Goal: Information Seeking & Learning: Find specific fact

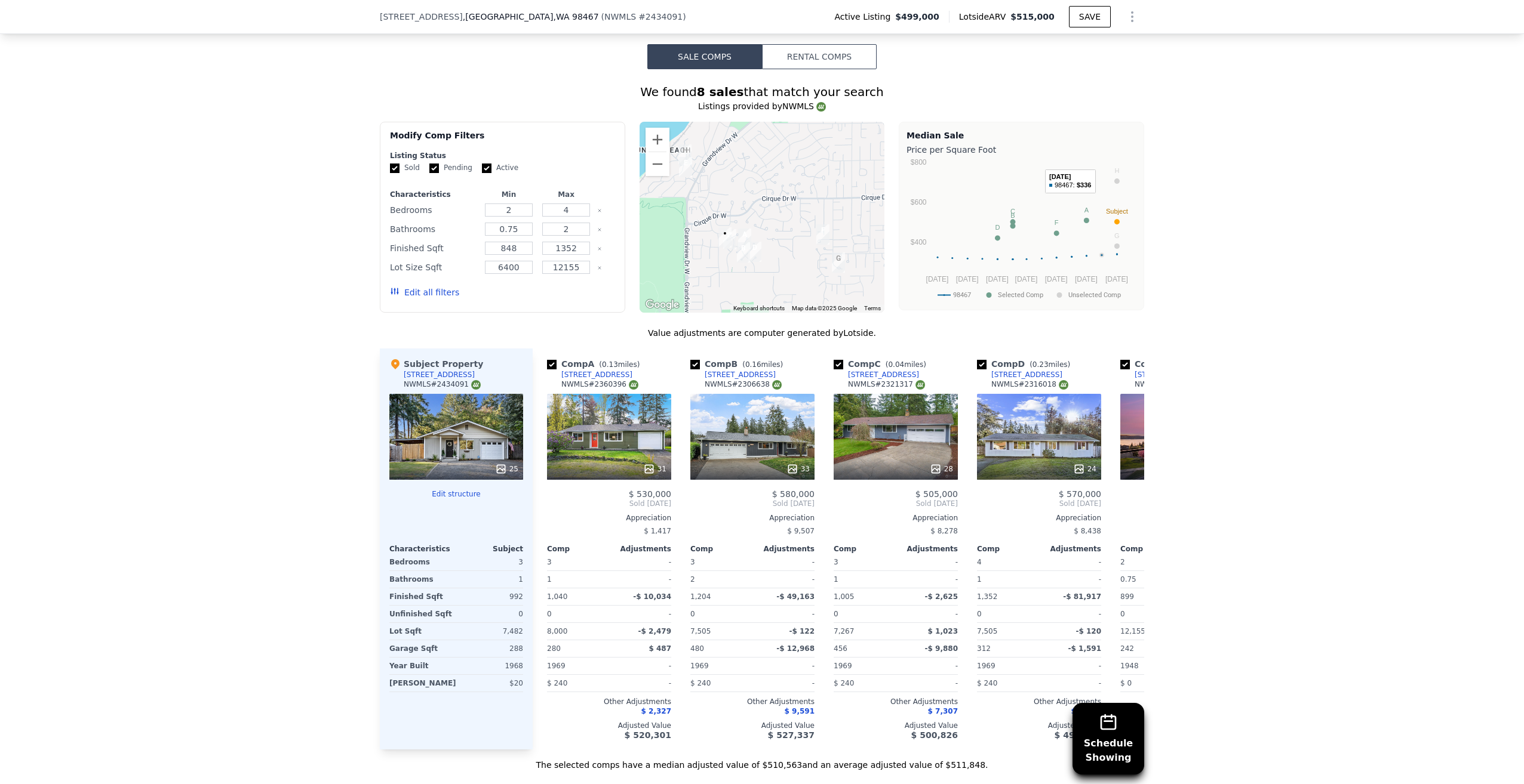
scroll to position [1129, 0]
click at [606, 453] on div "31" at bounding box center [609, 436] width 124 height 86
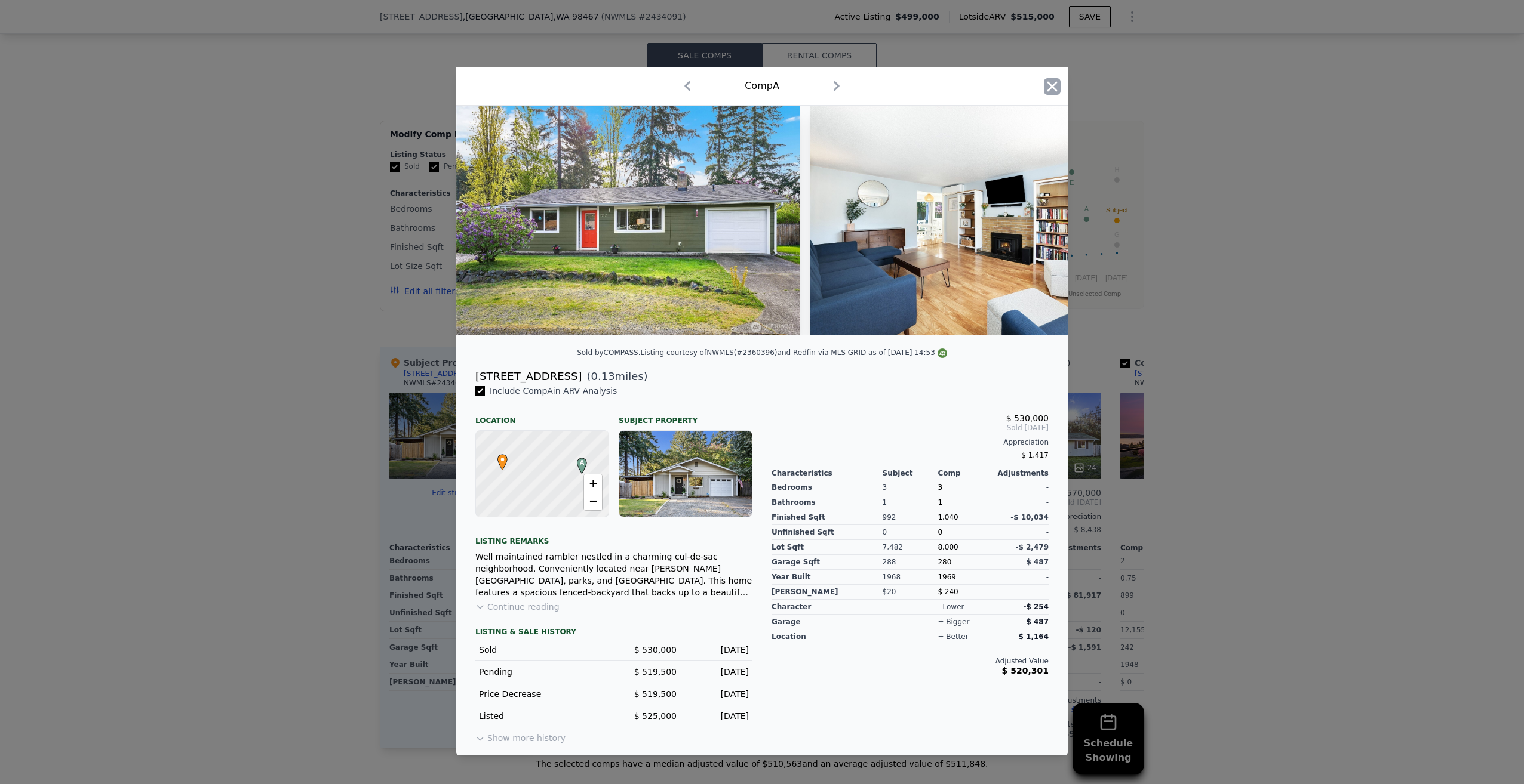
click at [1053, 84] on icon "button" at bounding box center [1052, 86] width 10 height 10
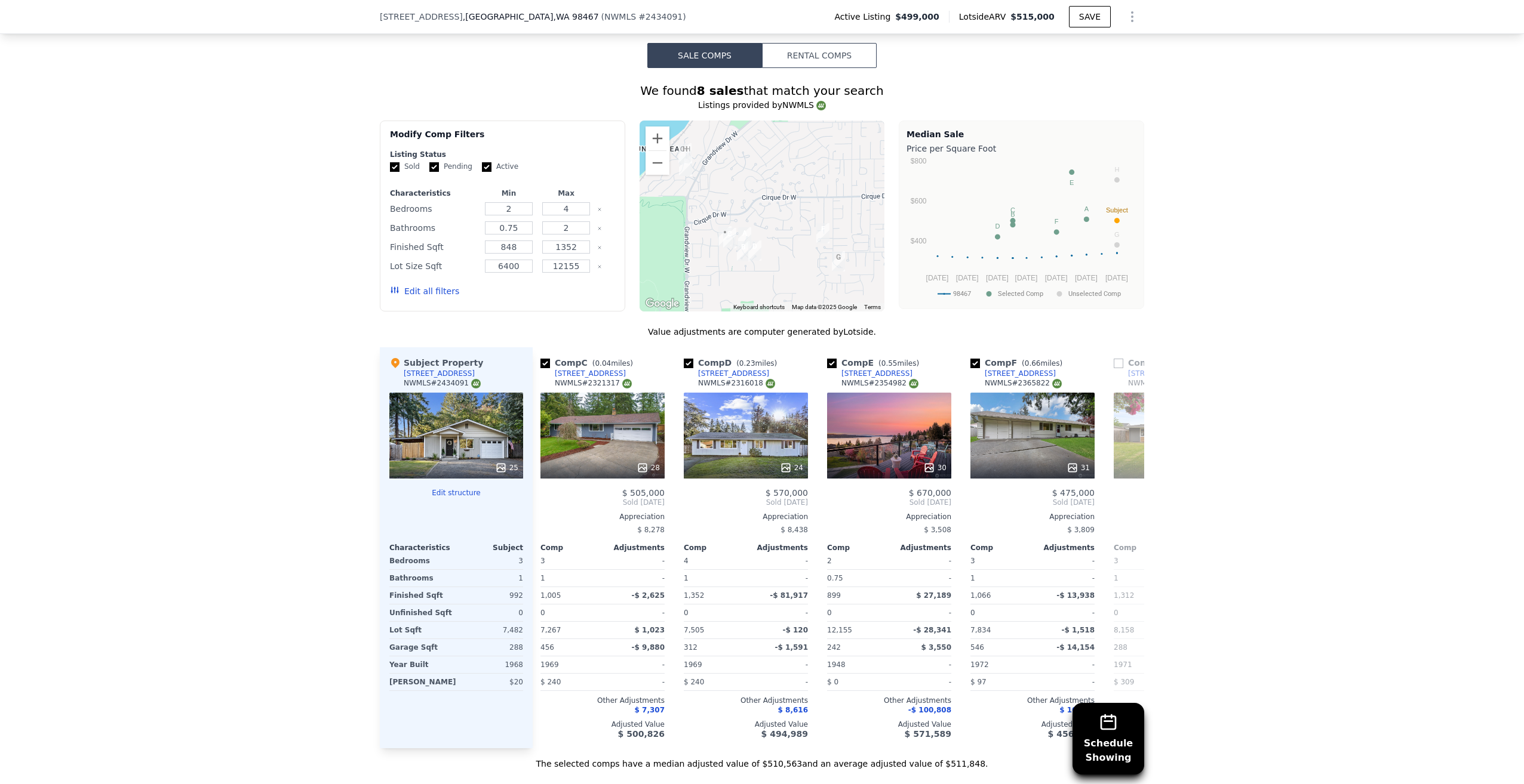
scroll to position [0, 298]
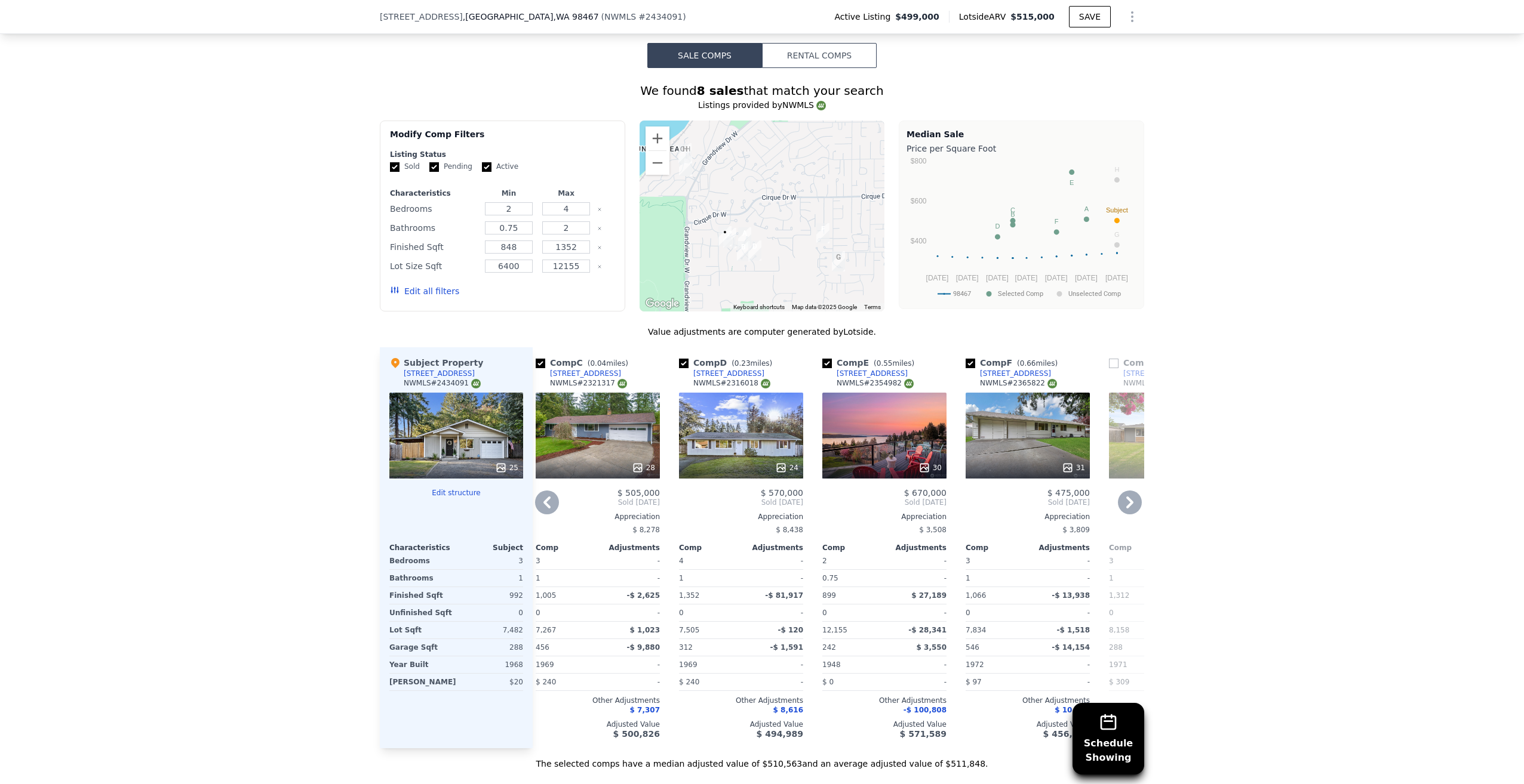
click at [1003, 459] on div at bounding box center [1027, 468] width 124 height 22
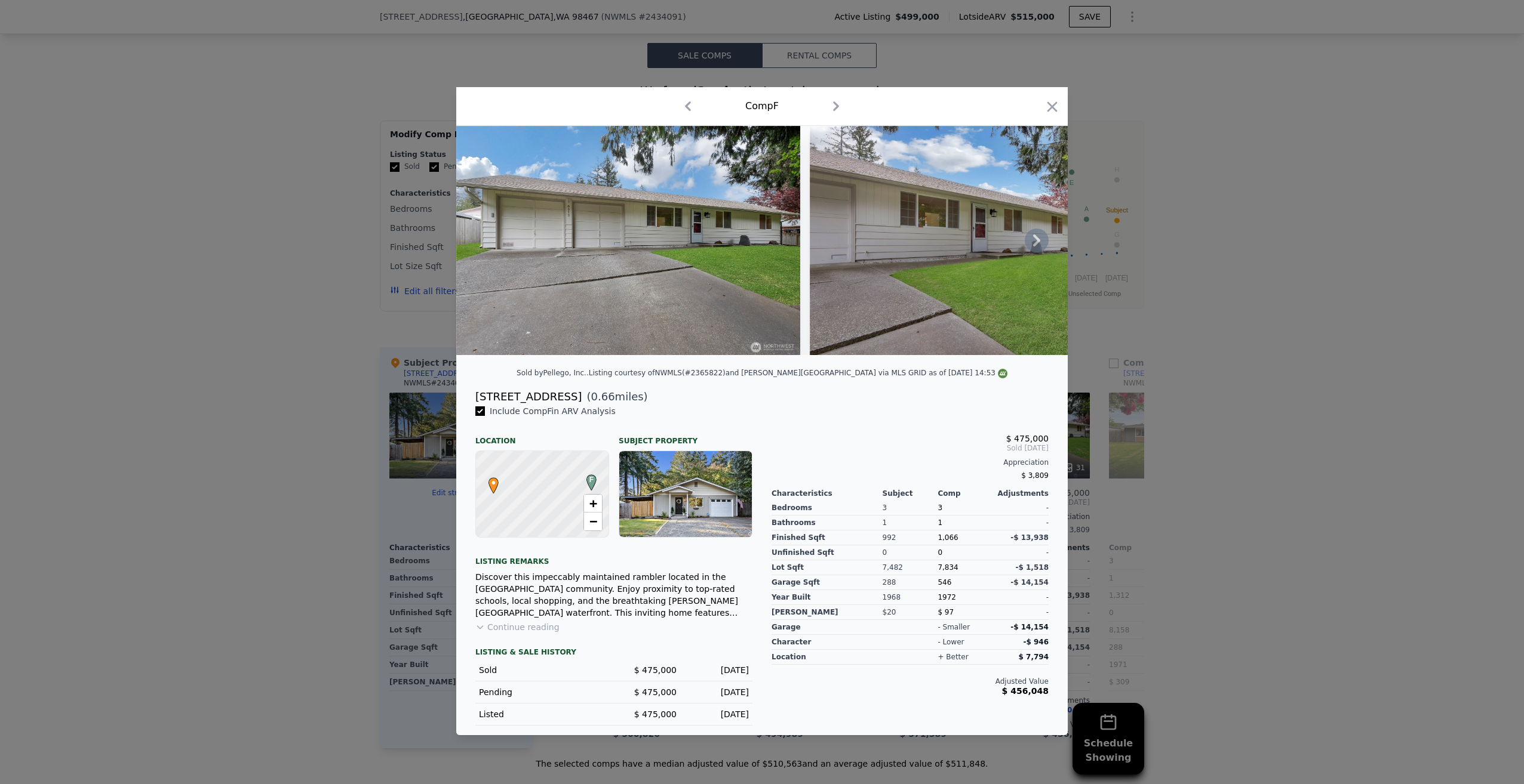
click at [734, 301] on img at bounding box center [628, 240] width 344 height 229
click at [742, 297] on img at bounding box center [628, 240] width 344 height 229
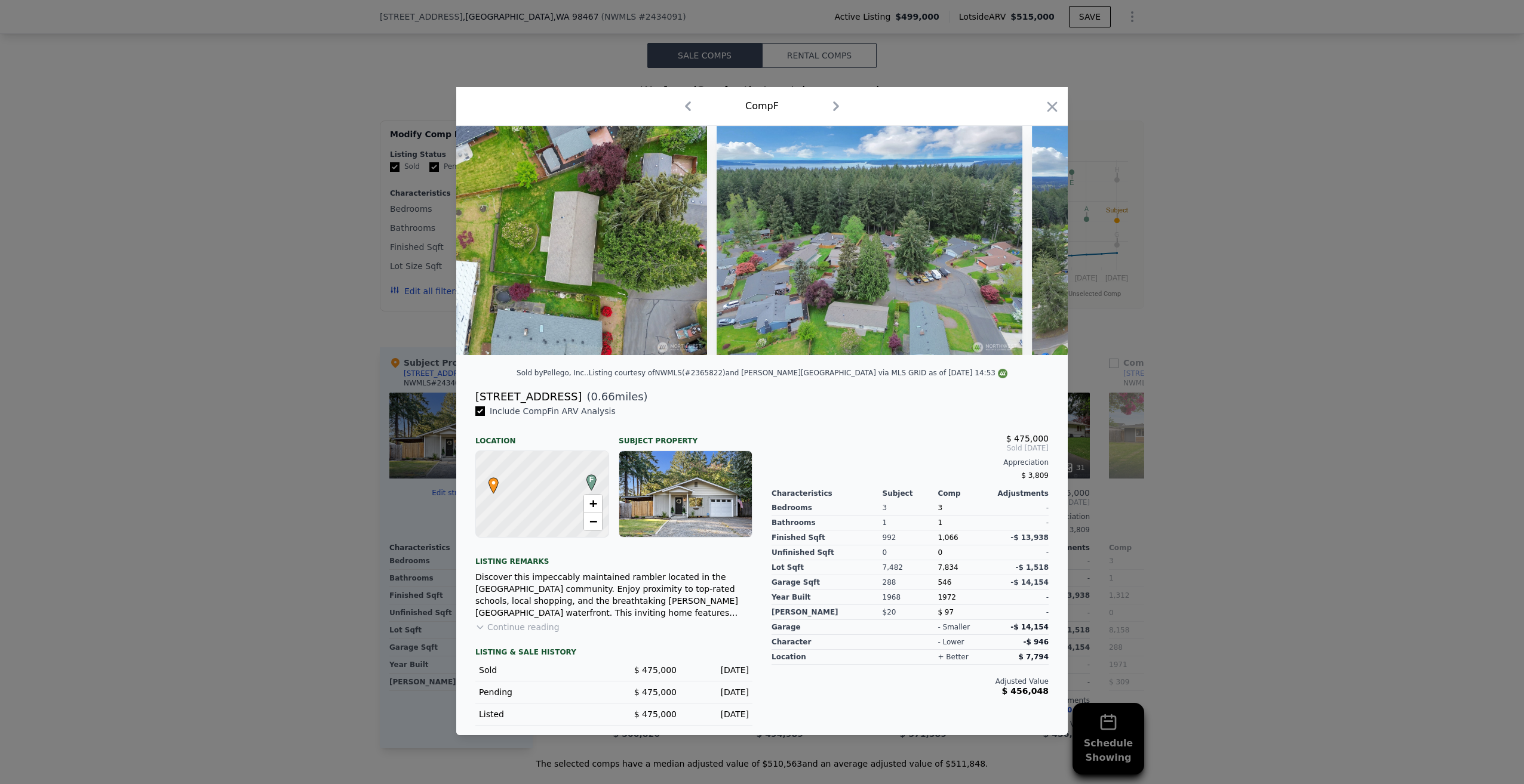
scroll to position [0, 8854]
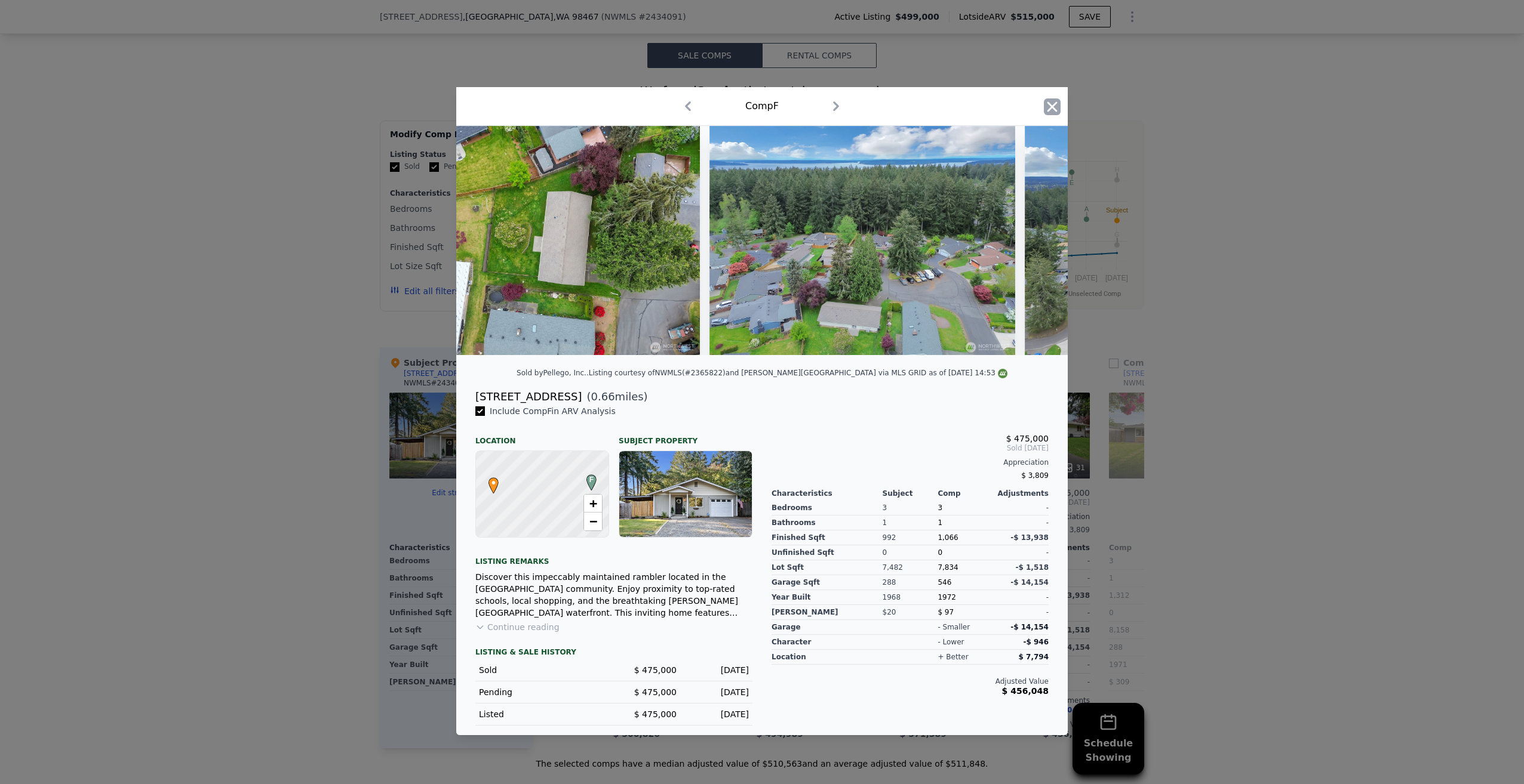
click at [1058, 100] on icon "button" at bounding box center [1052, 106] width 17 height 16
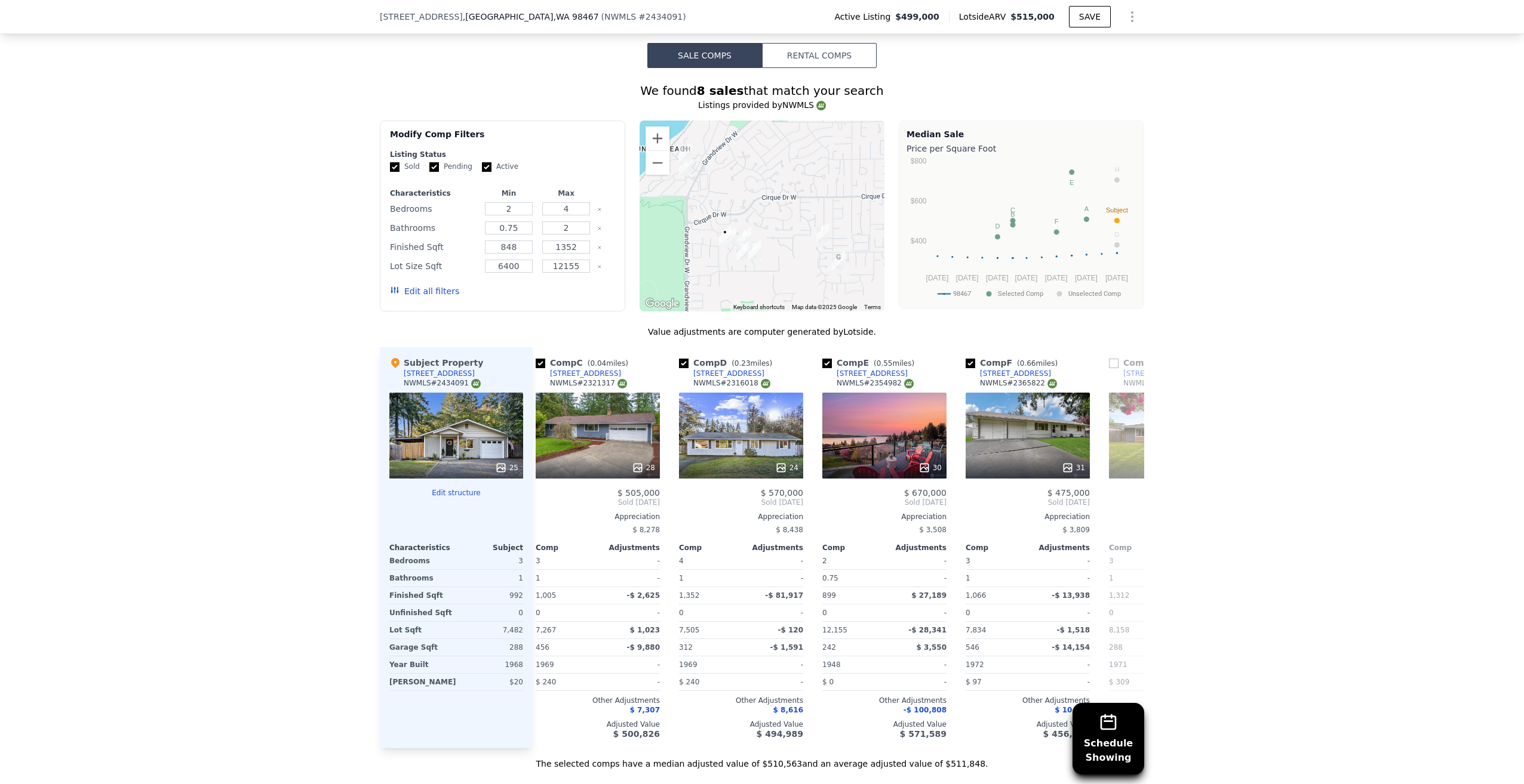
click at [1204, 523] on div "Schedule Showing We found 8 sales that match your search Listings provided by N…" at bounding box center [762, 419] width 1524 height 702
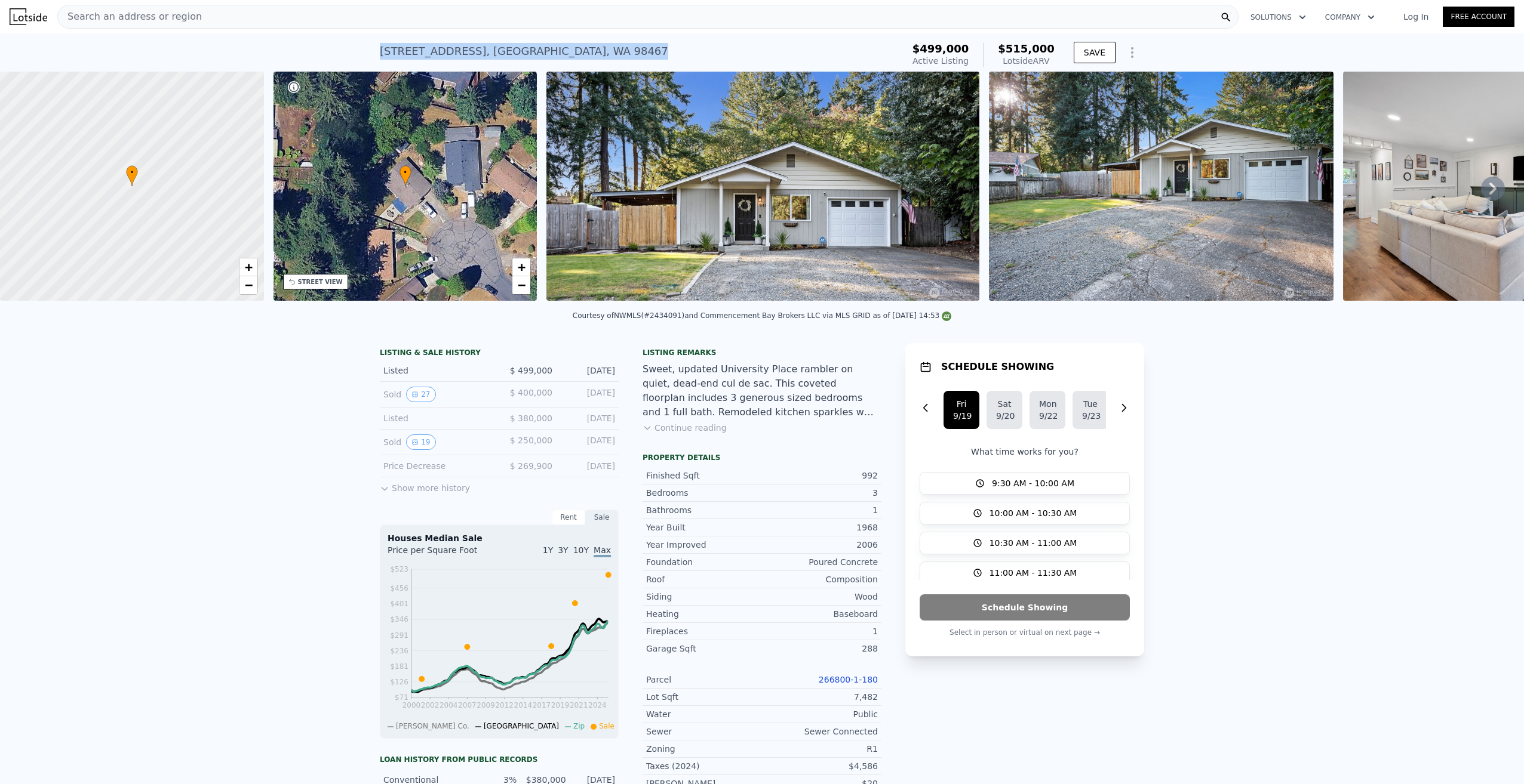
drag, startPoint x: 375, startPoint y: 51, endPoint x: 630, endPoint y: 69, distance: 255.6
click at [630, 69] on div "[STREET_ADDRESS] Active at $499k (~ARV $515k )" at bounding box center [639, 55] width 518 height 34
click at [631, 69] on div "[STREET_ADDRESS] Active at $499k (~ARV $515k )" at bounding box center [639, 55] width 518 height 34
copy div "[STREET_ADDRESS]"
click at [382, 47] on div "[STREET_ADDRESS]" at bounding box center [524, 51] width 289 height 16
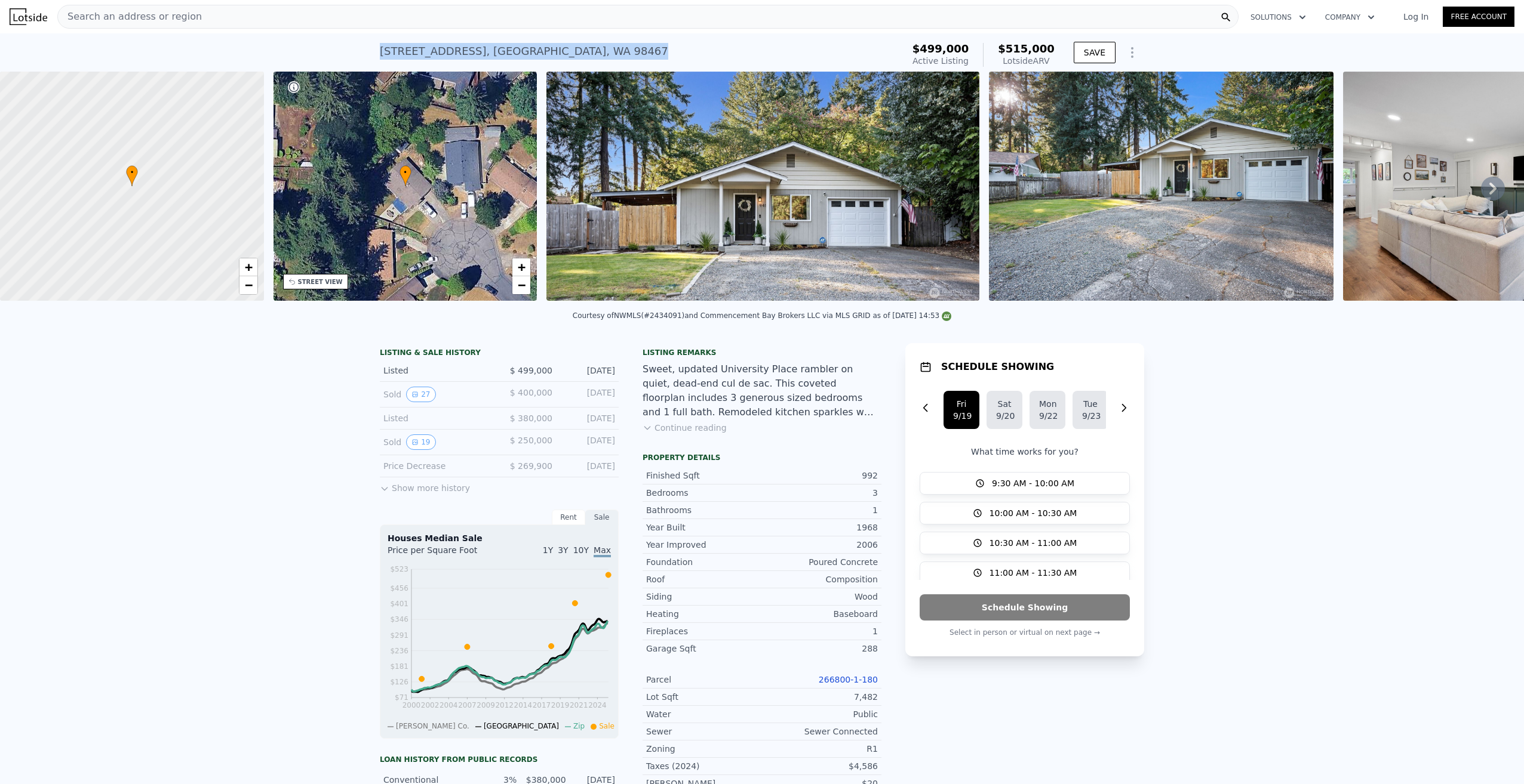
drag, startPoint x: 373, startPoint y: 51, endPoint x: 639, endPoint y: 55, distance: 266.0
click at [639, 55] on div "[STREET_ADDRESS] Active at $499k (~ARV $515k ) $499,000 Active Listing $515,000…" at bounding box center [762, 53] width 1524 height 38
copy div "[STREET_ADDRESS]"
